Goal: Task Accomplishment & Management: Manage account settings

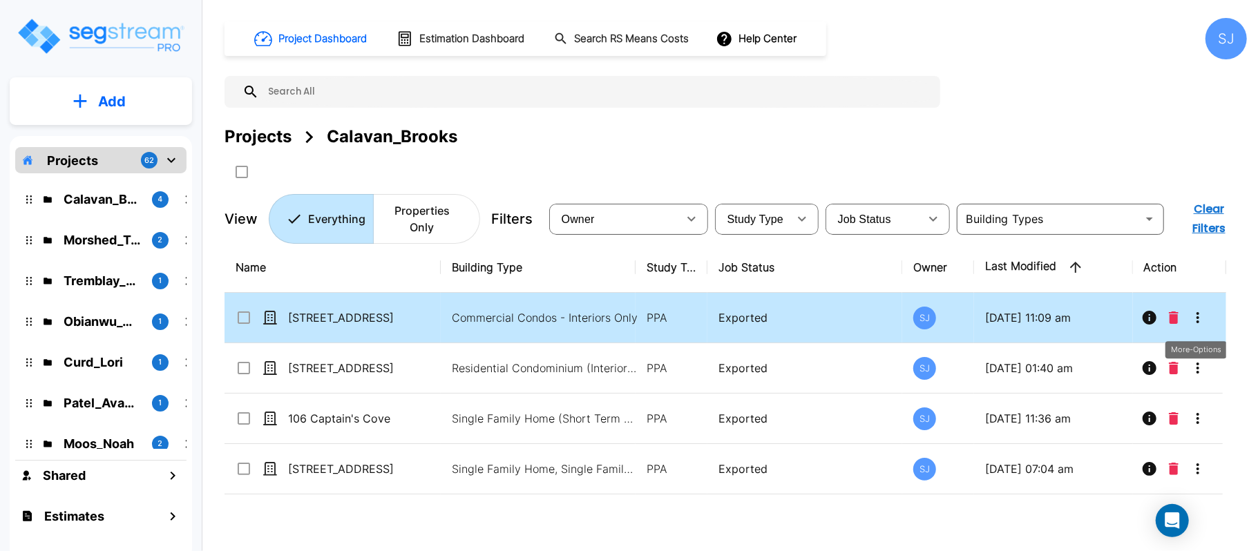
click at [1199, 318] on icon "More-Options" at bounding box center [1197, 317] width 17 height 17
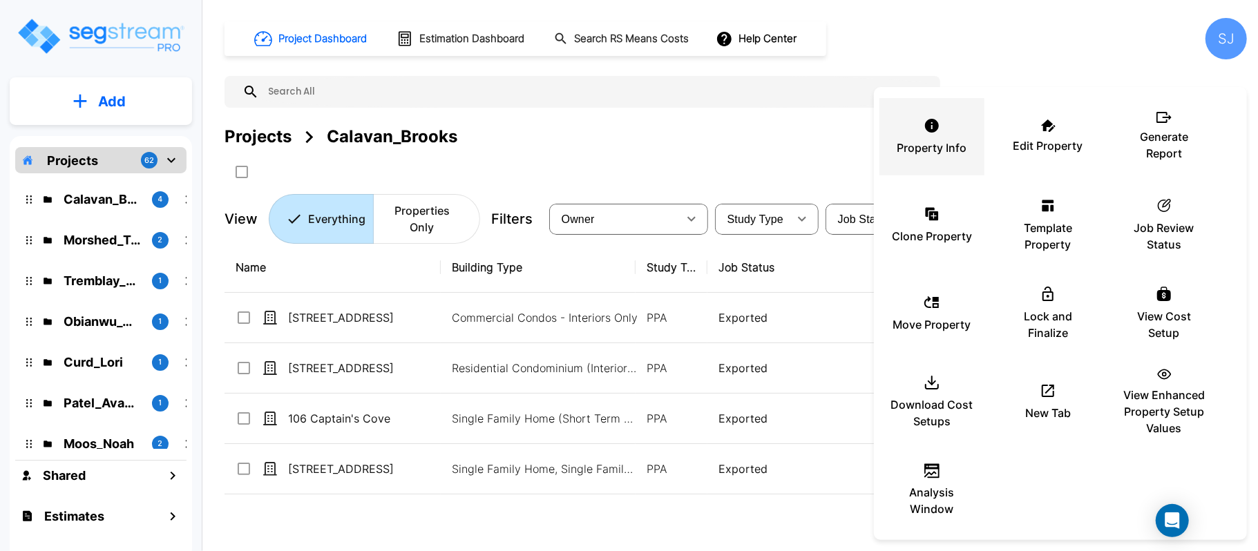
click at [948, 140] on p "Property Info" at bounding box center [932, 148] width 70 height 17
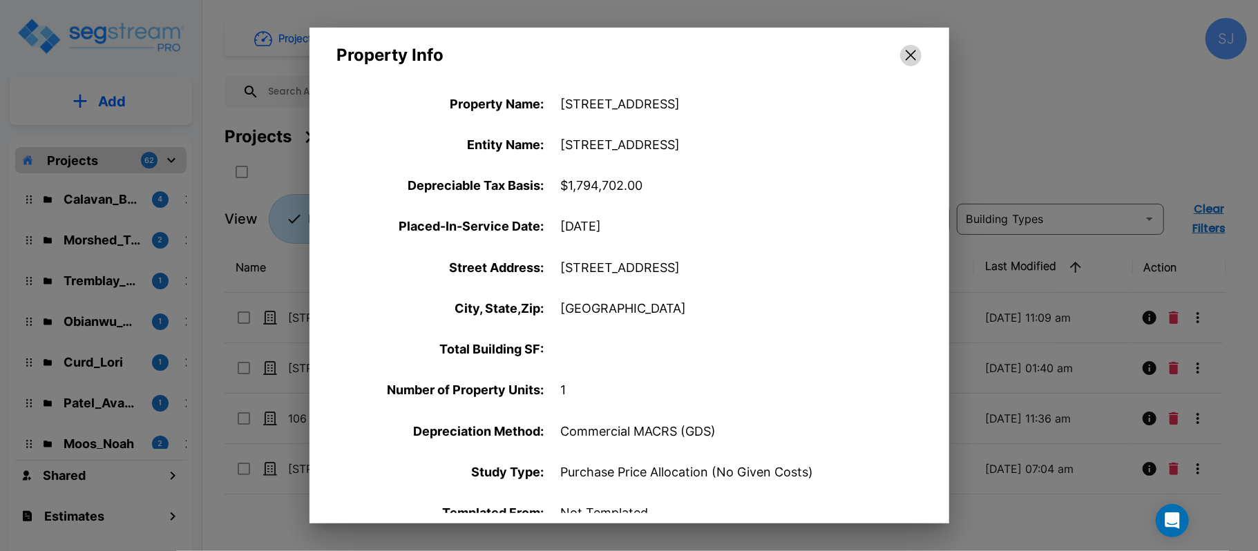
click at [912, 50] on icon "button" at bounding box center [911, 55] width 10 height 11
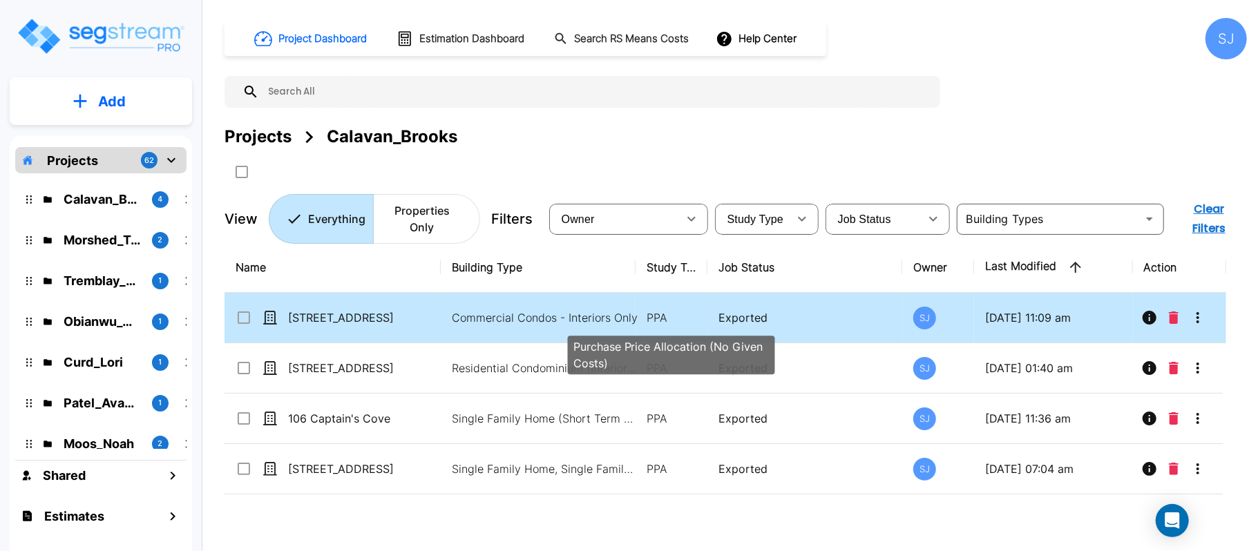
click at [653, 315] on p "PPA" at bounding box center [671, 317] width 50 height 17
checkbox input "true"
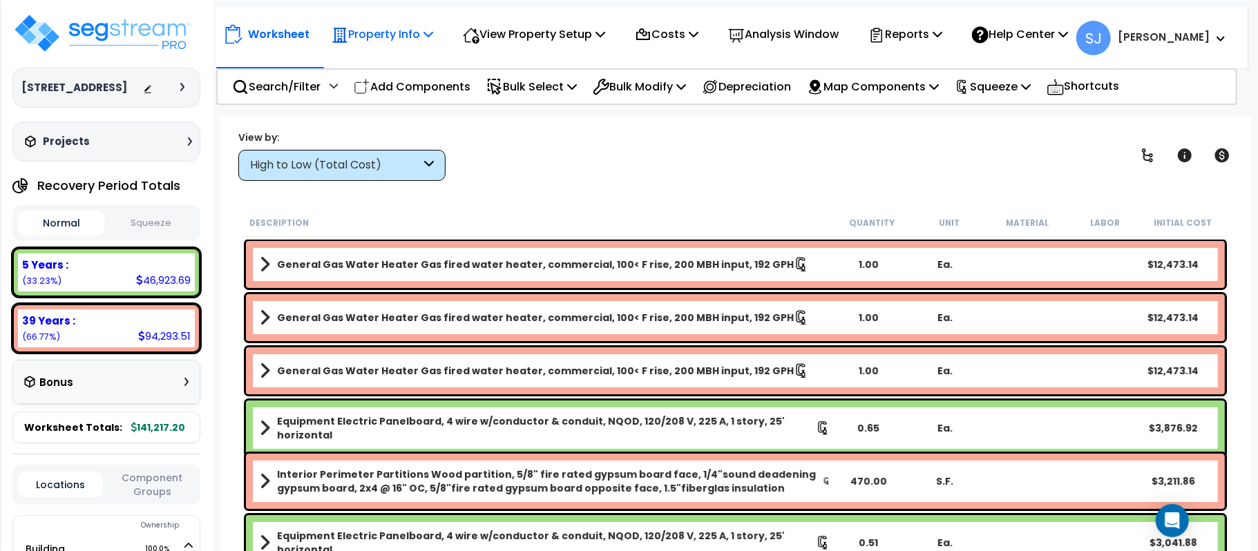
click at [385, 44] on div "Property Info" at bounding box center [383, 34] width 102 height 32
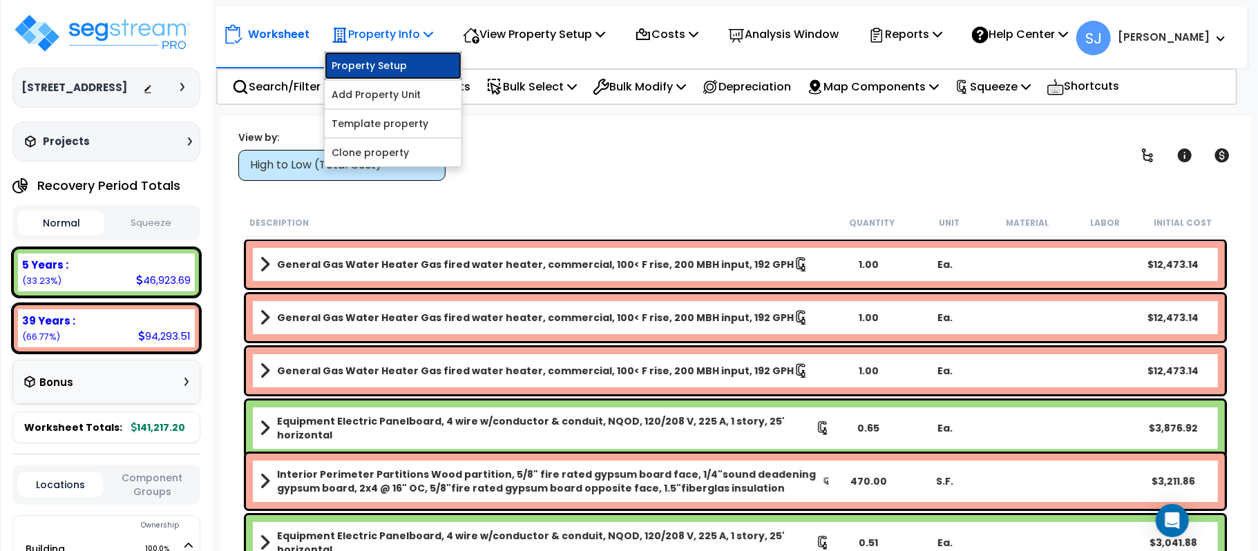
click at [401, 73] on link "Property Setup" at bounding box center [393, 66] width 137 height 28
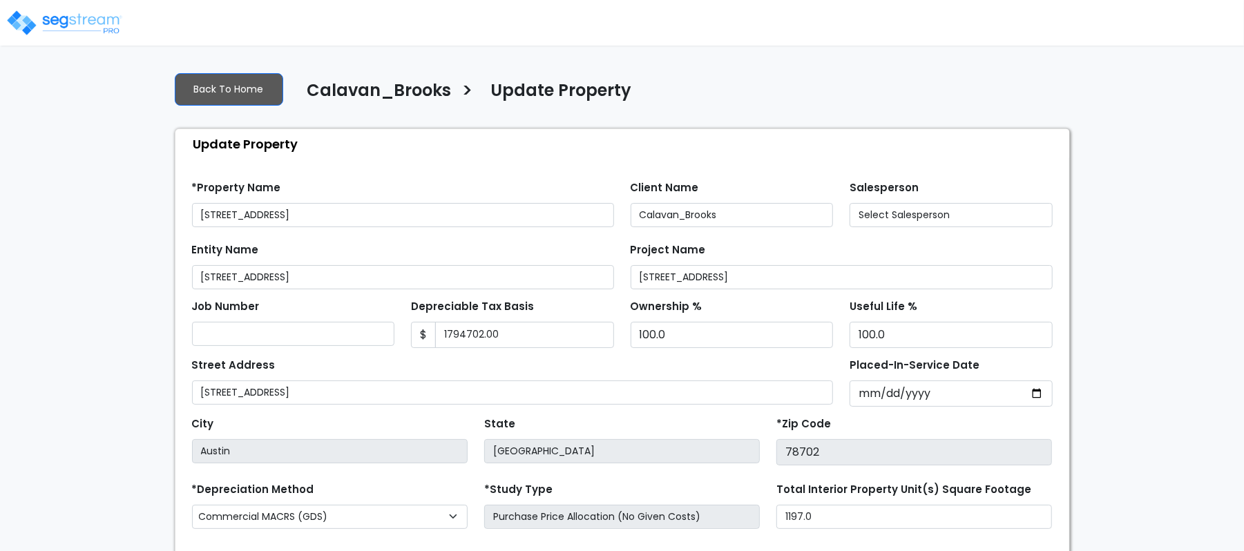
type input "1,794,702.00"
select select "2023"
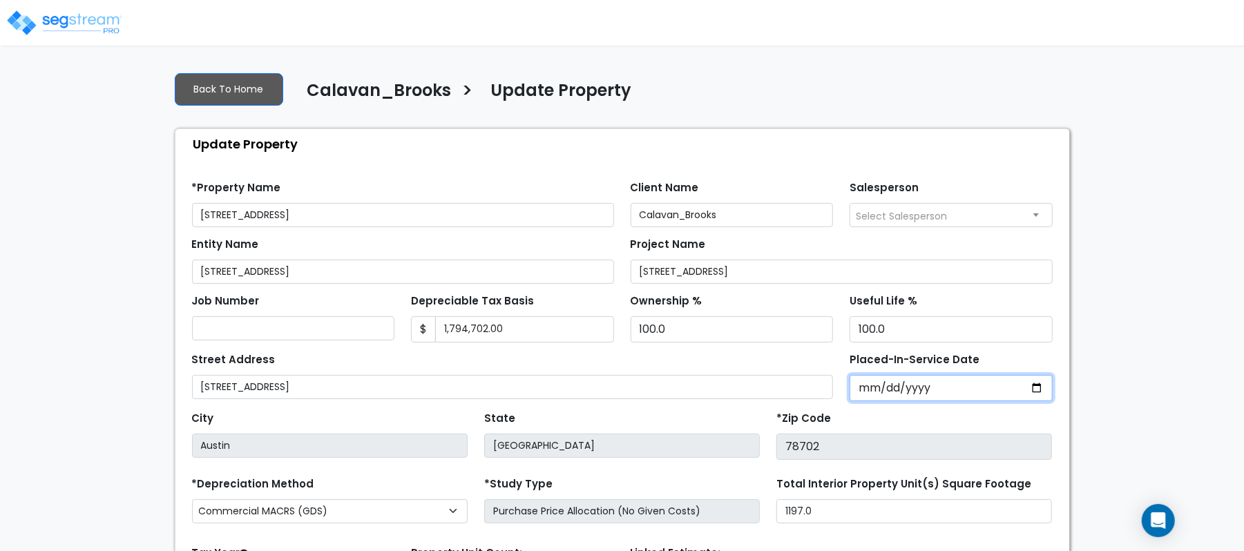
click at [868, 394] on input "2023-01-01" at bounding box center [951, 388] width 203 height 26
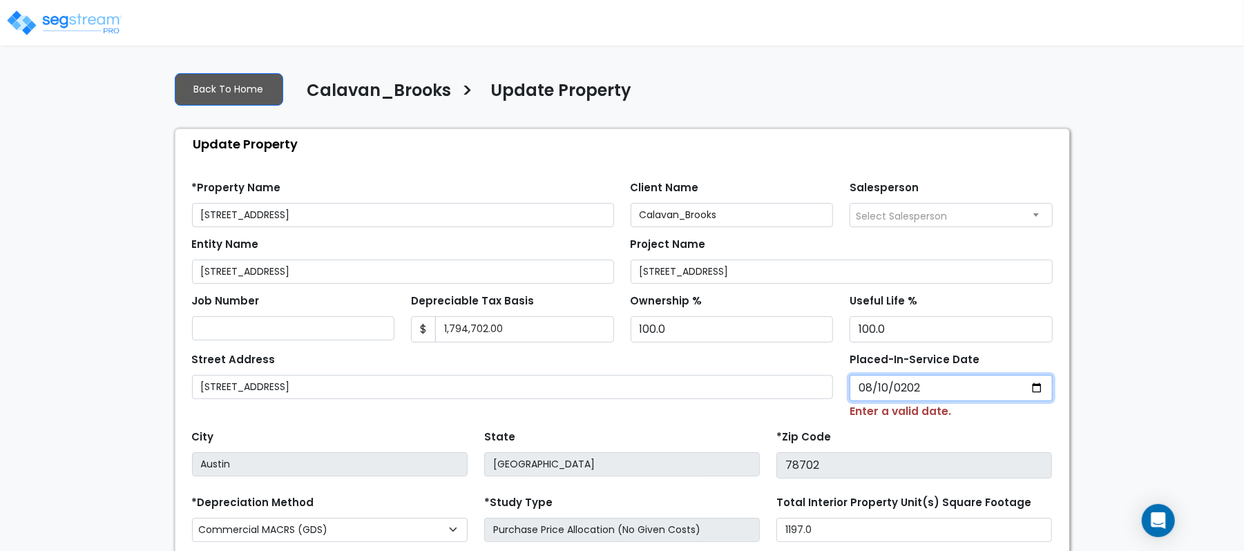
type input "2022-08-10"
select select "2022"
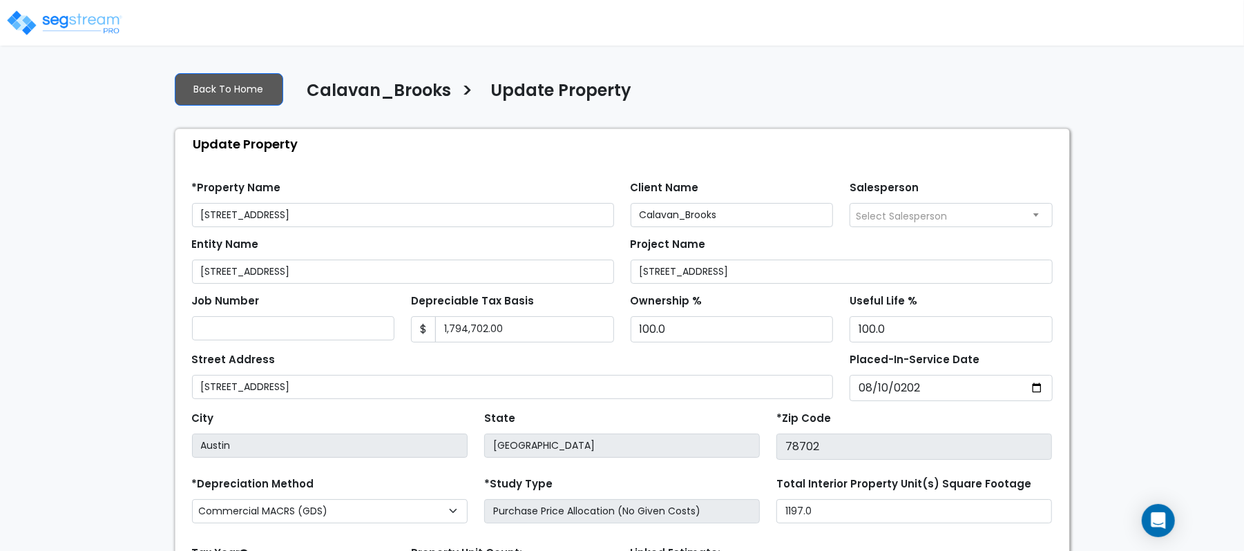
click at [1220, 335] on div "We are Building your Property. So please grab a coffee and let us do the heavy …" at bounding box center [622, 384] width 1244 height 646
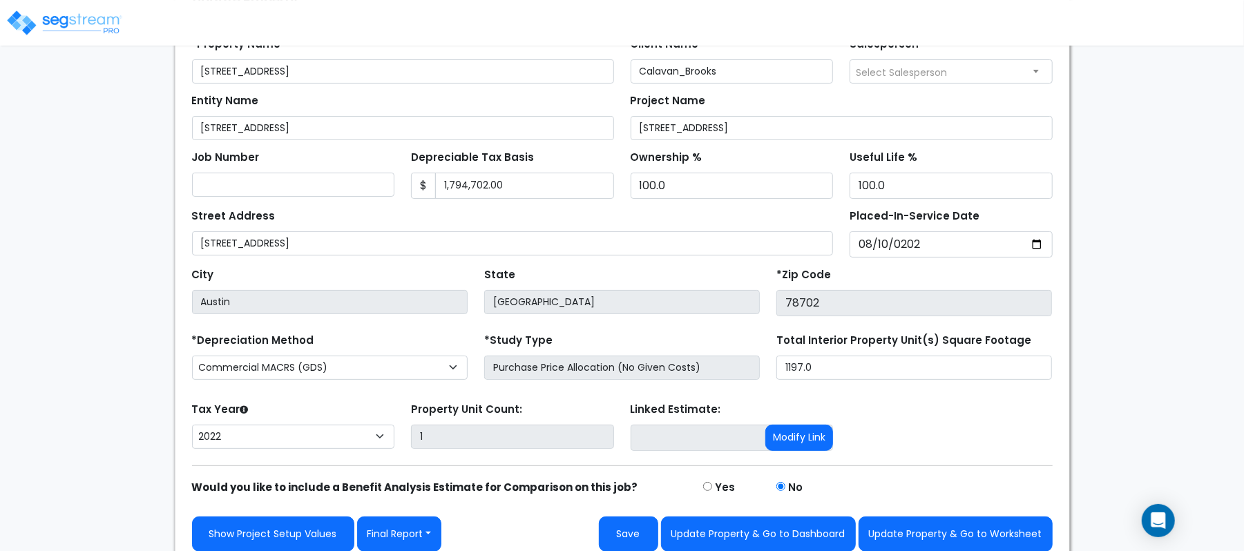
scroll to position [159, 0]
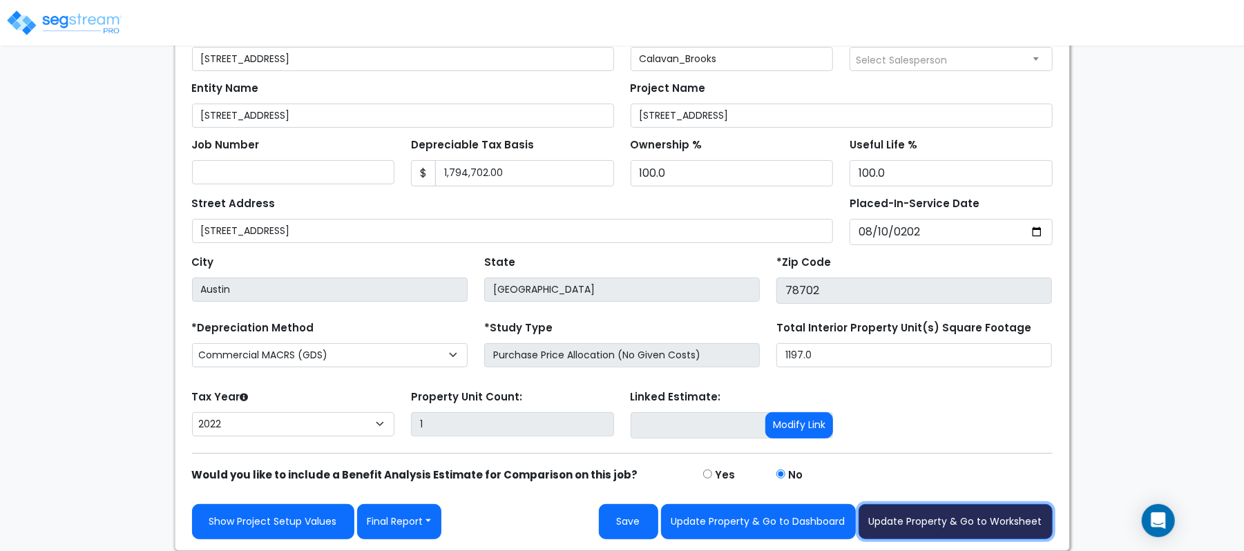
click at [1019, 517] on button "Update Property & Go to Worksheet" at bounding box center [956, 521] width 194 height 35
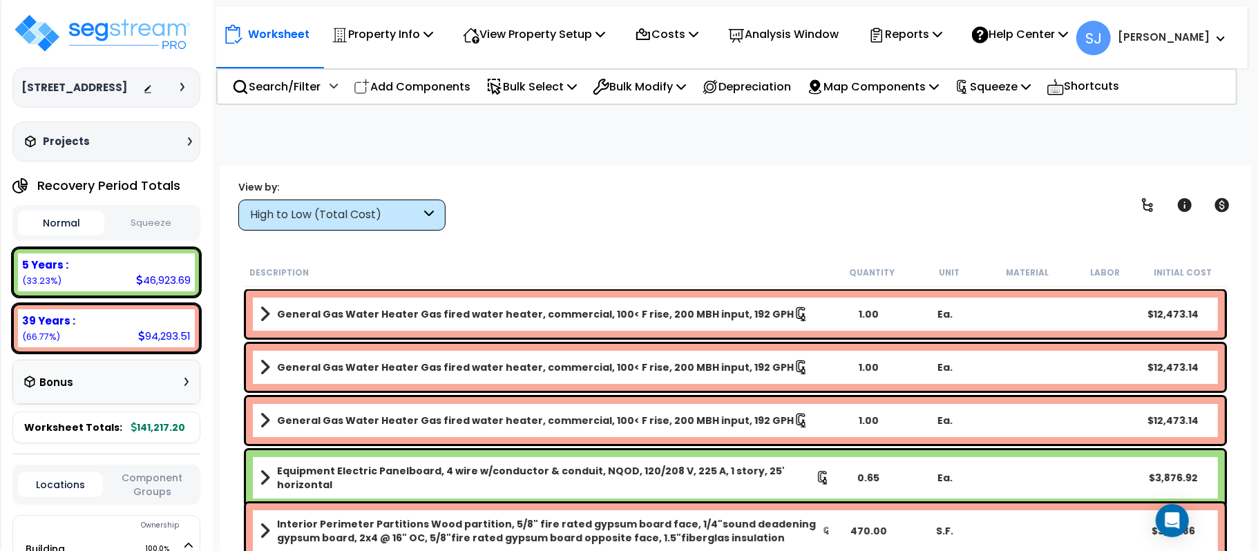
click at [158, 233] on button "Squeeze" at bounding box center [151, 223] width 86 height 24
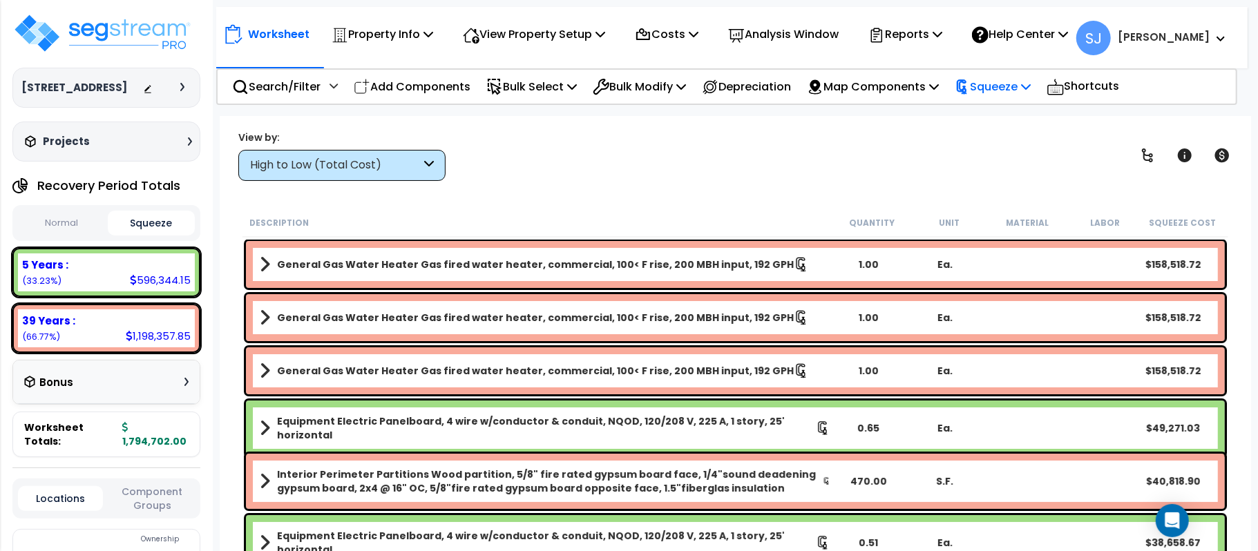
click at [1017, 92] on p "Squeeze" at bounding box center [993, 86] width 76 height 19
click at [803, 147] on div "View by: High to Low (Total Cost) High to Low (Total Cost)" at bounding box center [735, 155] width 1004 height 51
click at [934, 42] on p "Reports" at bounding box center [905, 34] width 74 height 19
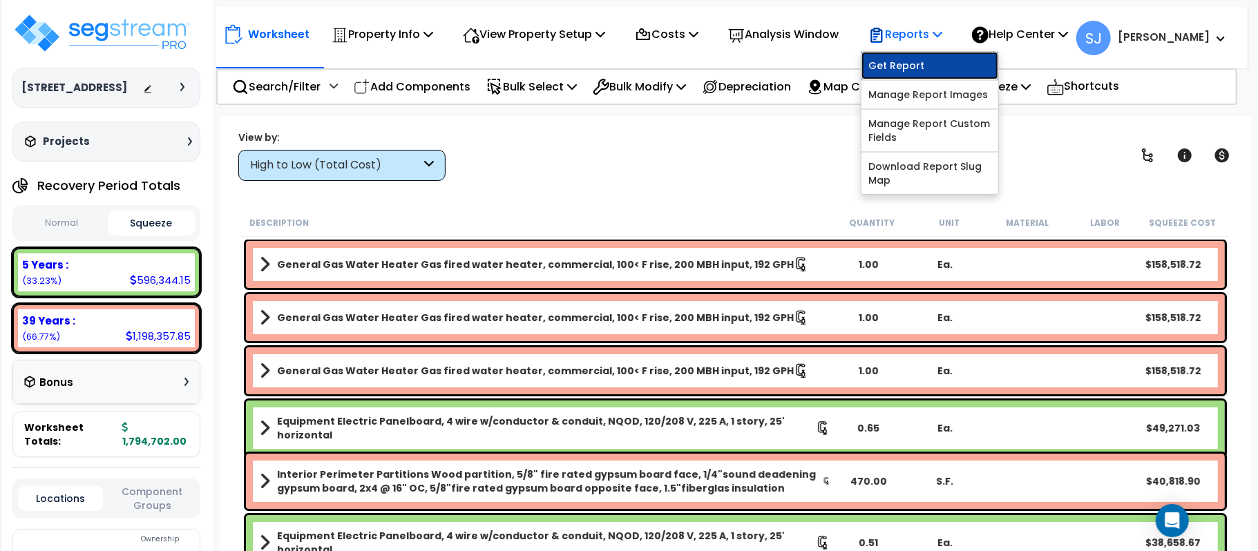
click at [931, 62] on link "Get Report" at bounding box center [929, 66] width 137 height 28
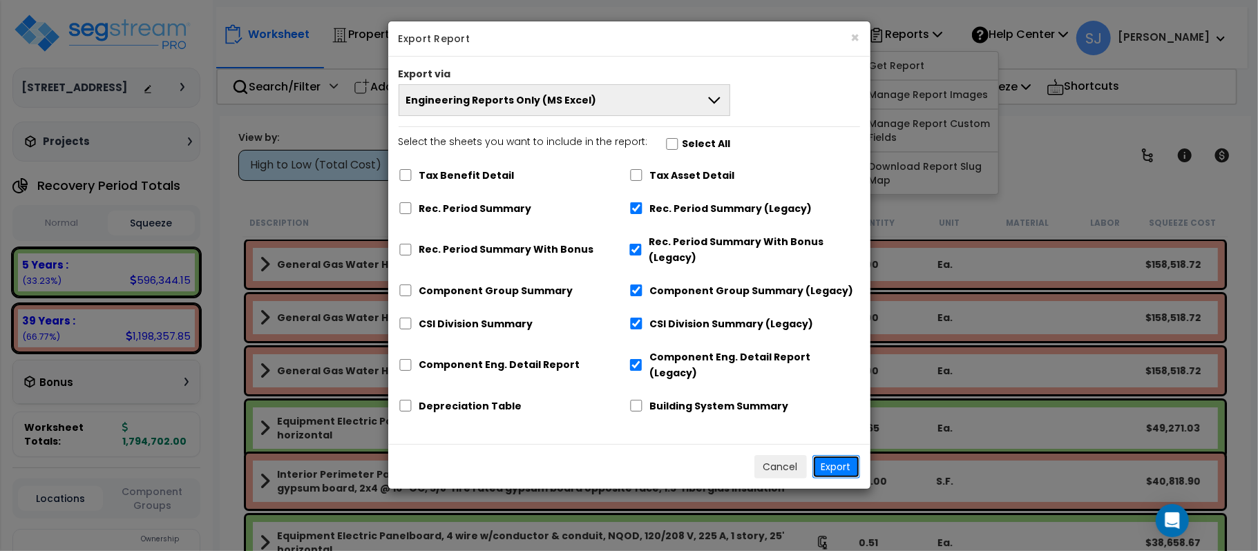
click at [835, 455] on button "Export" at bounding box center [836, 466] width 48 height 23
